Goal: Task Accomplishment & Management: Use online tool/utility

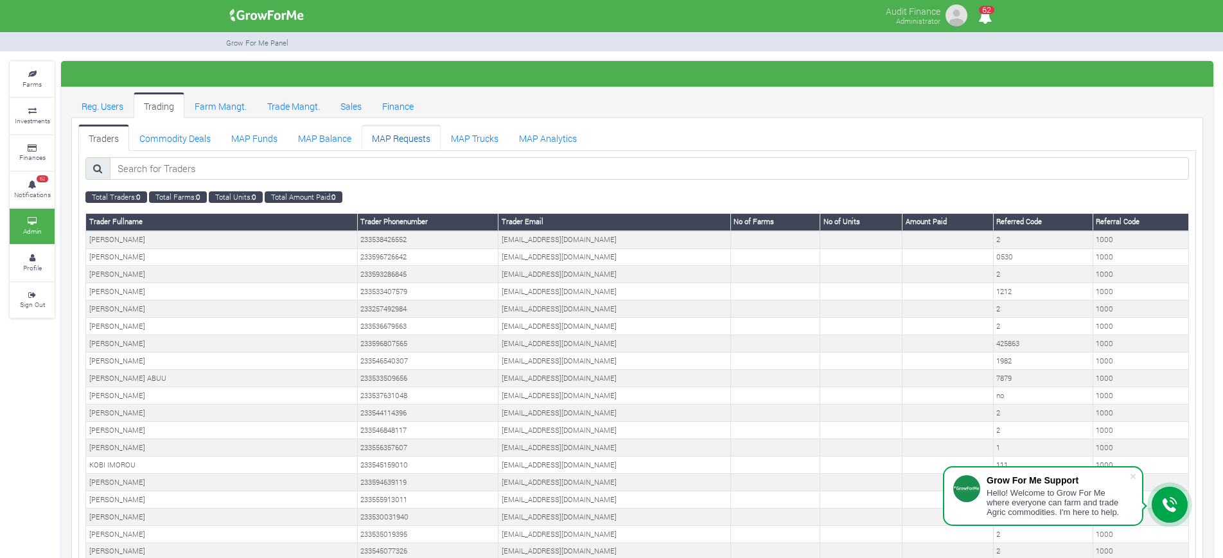
click at [401, 143] on link "MAP Requests" at bounding box center [401, 138] width 79 height 26
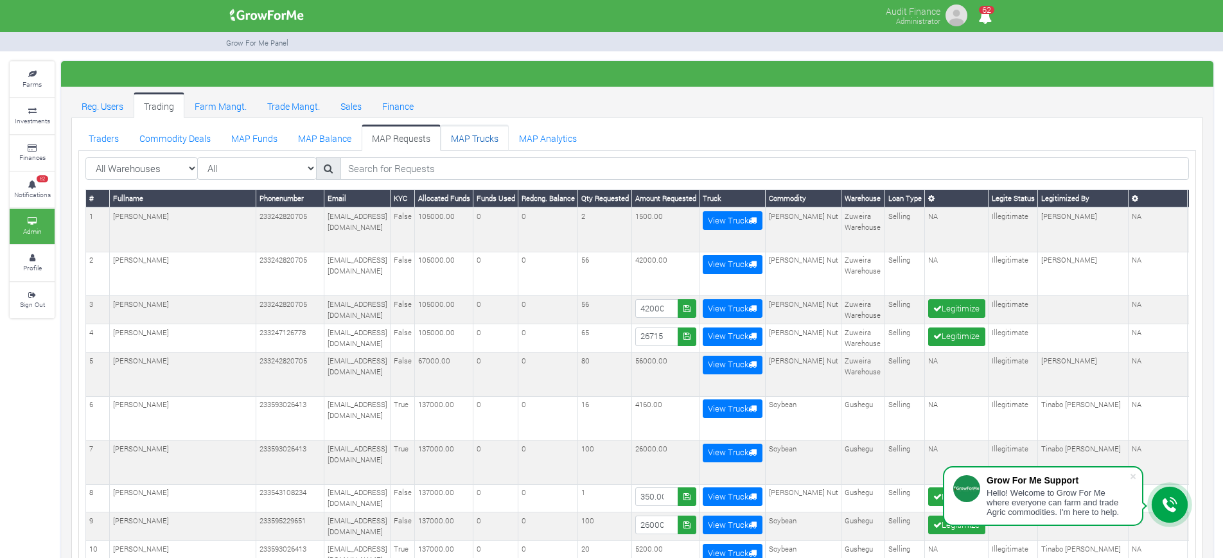
click at [480, 142] on link "MAP Trucks" at bounding box center [475, 138] width 68 height 26
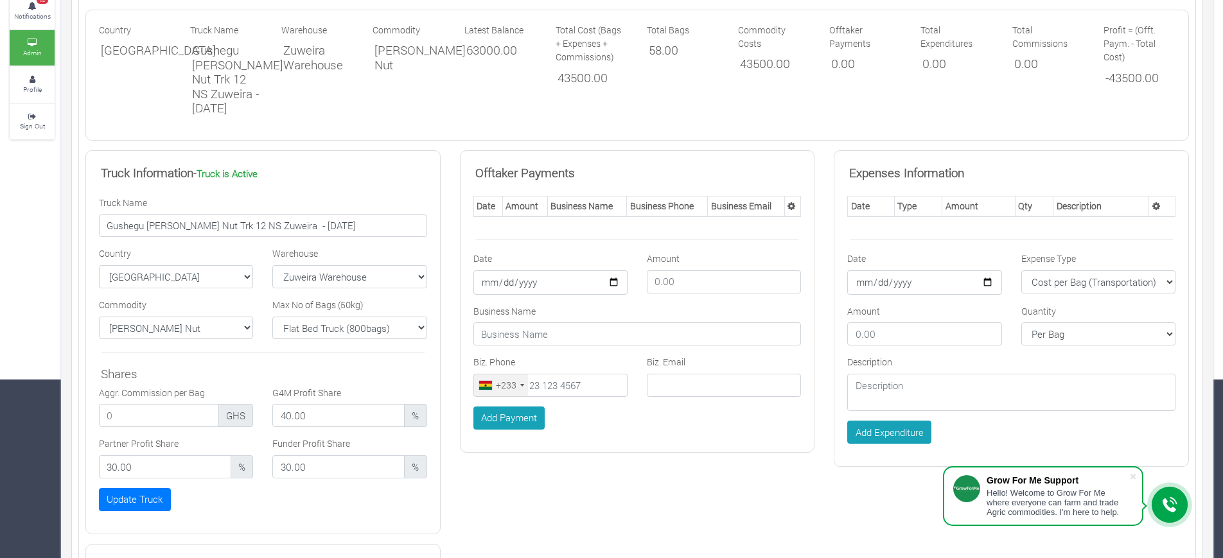
scroll to position [178, 0]
click at [265, 224] on input "Gushegu [PERSON_NAME] Nut Trk 12 NS Zuweira - [DATE]" at bounding box center [263, 226] width 328 height 23
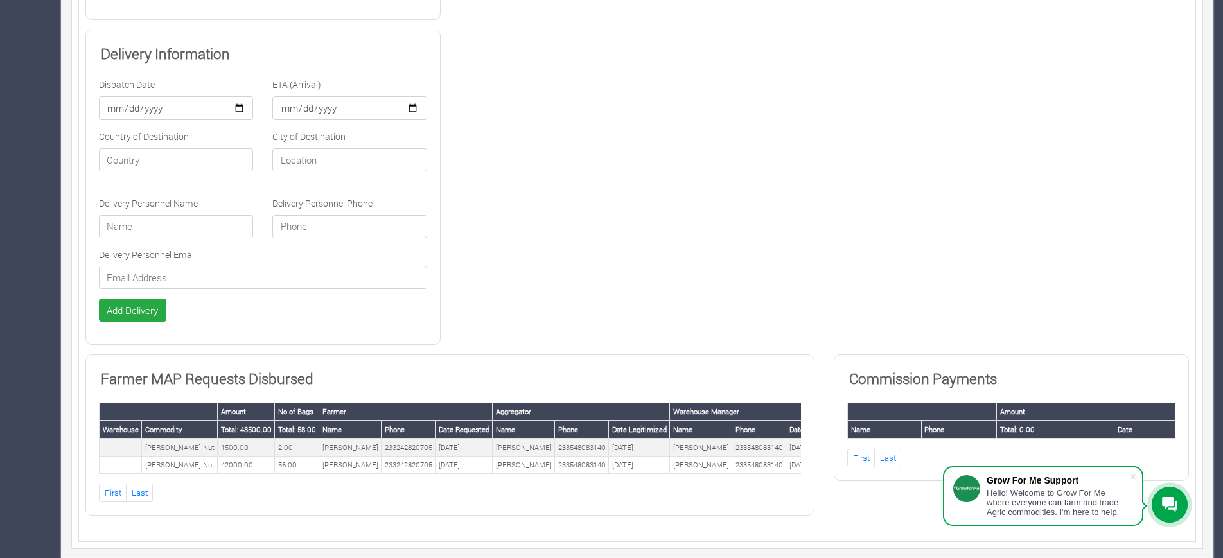
scroll to position [699, 0]
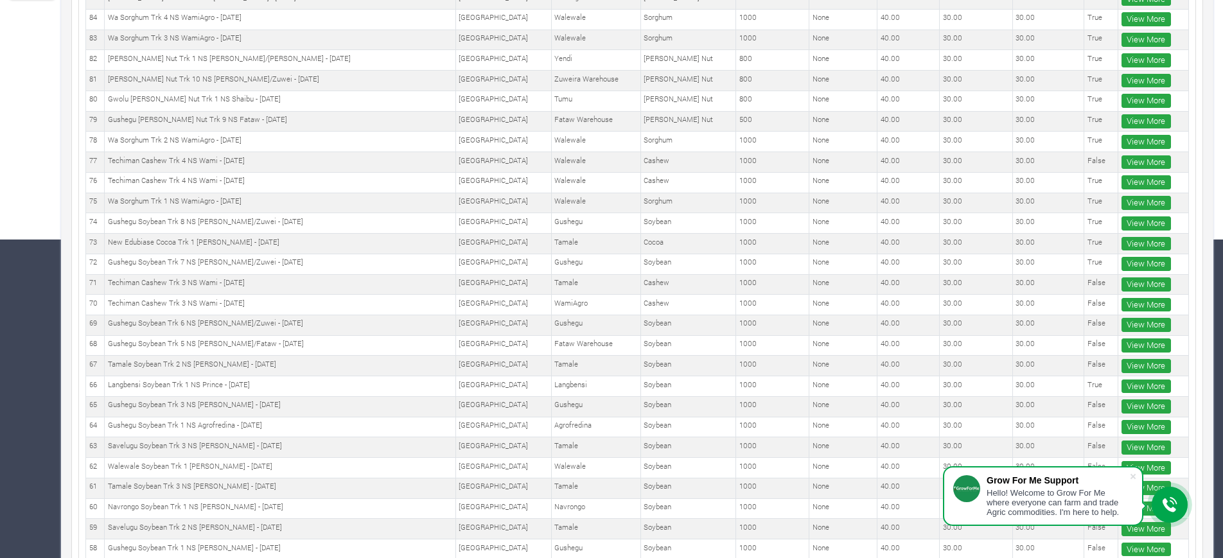
scroll to position [320, 0]
